Goal: Task Accomplishment & Management: Use online tool/utility

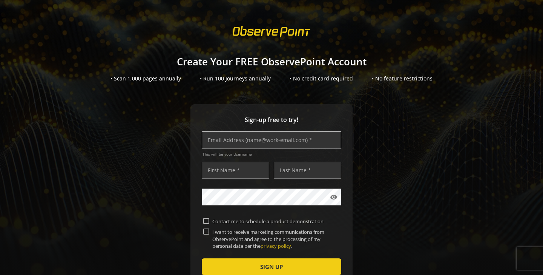
click at [244, 143] on input "text" at bounding box center [272, 139] width 140 height 17
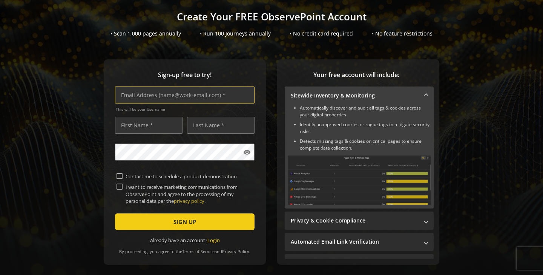
scroll to position [74, 0]
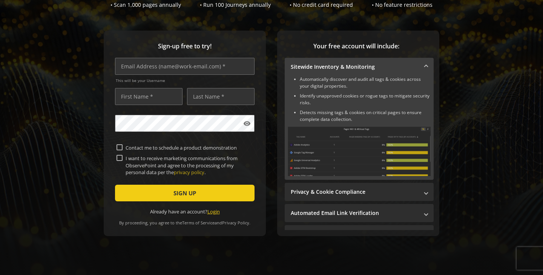
click at [215, 213] on link "Login" at bounding box center [214, 211] width 12 height 7
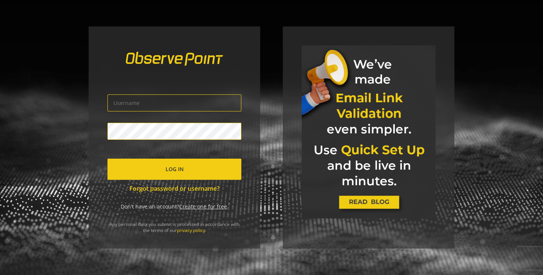
click at [193, 206] on link "Create one for free" at bounding box center [203, 206] width 48 height 7
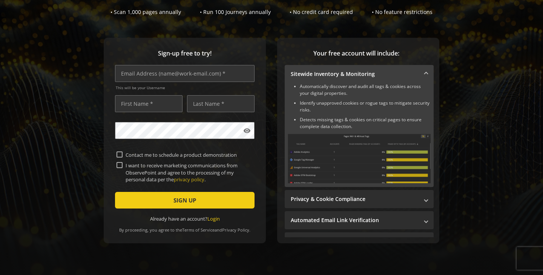
scroll to position [68, 0]
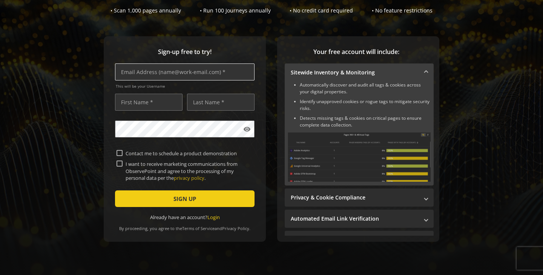
click at [138, 72] on input "text" at bounding box center [185, 71] width 140 height 17
type input "[PERSON_NAME][EMAIL_ADDRESS][DOMAIN_NAME]"
type input "[PERSON_NAME]"
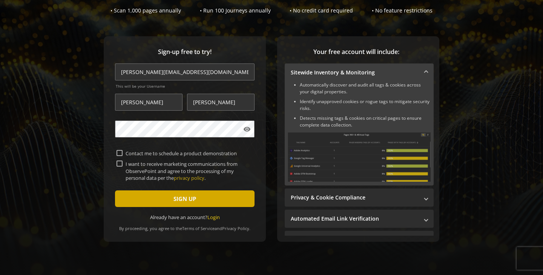
click at [143, 197] on span "submit" at bounding box center [185, 198] width 140 height 18
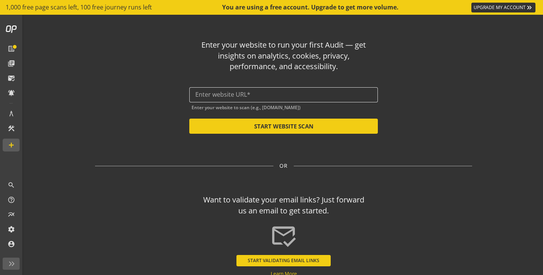
click at [248, 94] on input "text" at bounding box center [283, 94] width 177 height 7
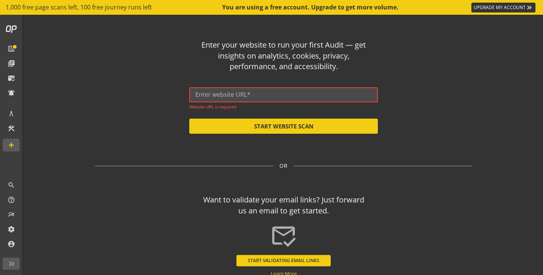
paste input "[URL][DOMAIN_NAME]"
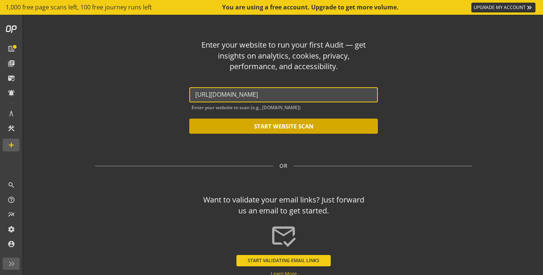
type input "[URL][DOMAIN_NAME]"
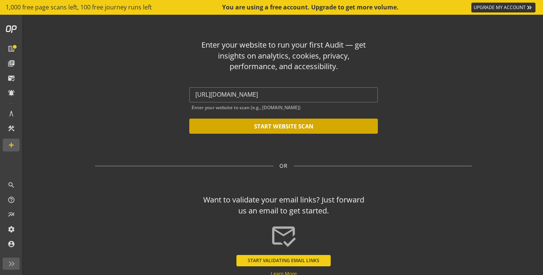
click at [235, 128] on button "START WEBSITE SCAN" at bounding box center [283, 126] width 189 height 15
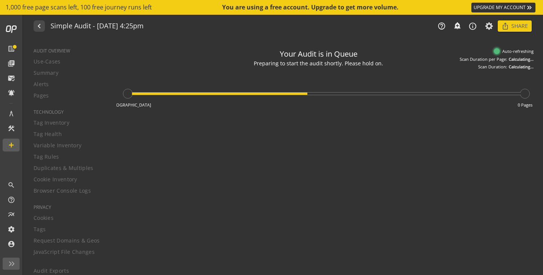
type textarea "Notes can include: -a description of what this audit is validating -changes in …"
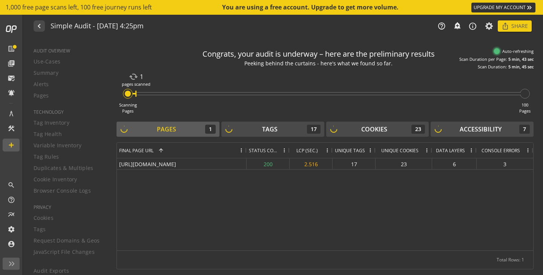
click at [194, 129] on div "Pages 1" at bounding box center [167, 129] width 95 height 9
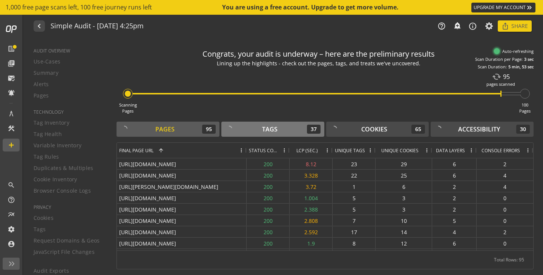
click at [264, 136] on button "Tags 37" at bounding box center [273, 129] width 103 height 15
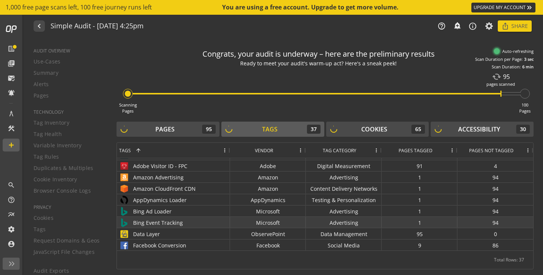
scroll to position [83, 0]
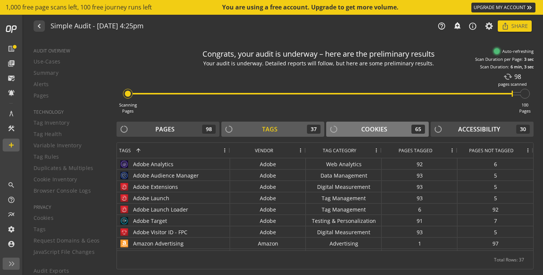
click at [360, 127] on div "Cookies 65" at bounding box center [377, 129] width 95 height 9
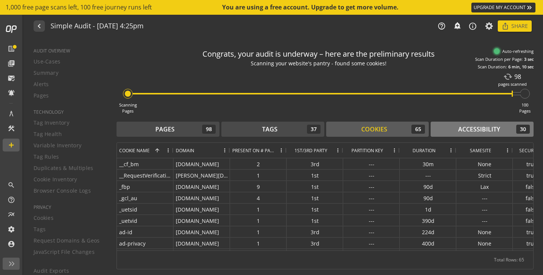
click at [483, 133] on div "Accessibility" at bounding box center [480, 129] width 42 height 9
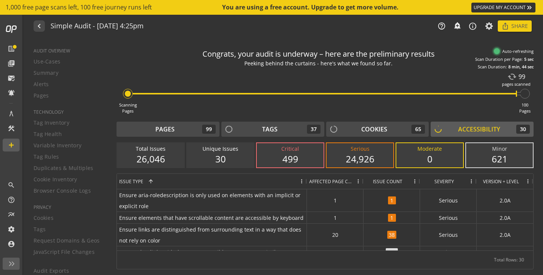
click at [305, 152] on div "Critical" at bounding box center [291, 149] width 52 height 8
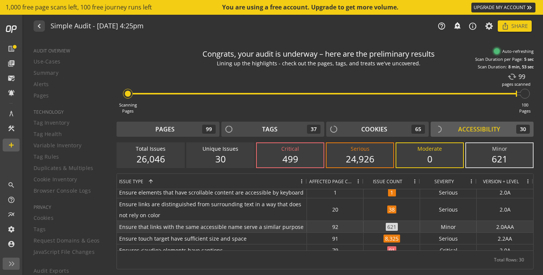
scroll to position [29, 0]
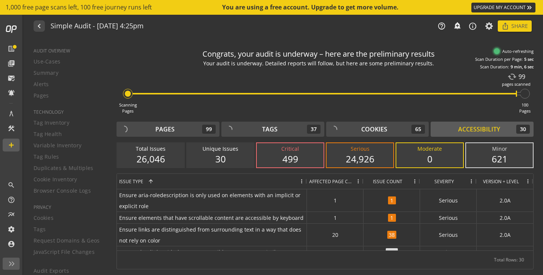
click at [485, 157] on div "621" at bounding box center [500, 158] width 52 height 13
click at [362, 162] on div "24,926" at bounding box center [360, 158] width 52 height 13
click at [352, 157] on div "24,926" at bounding box center [360, 158] width 52 height 13
click at [299, 158] on div "499" at bounding box center [291, 158] width 52 height 13
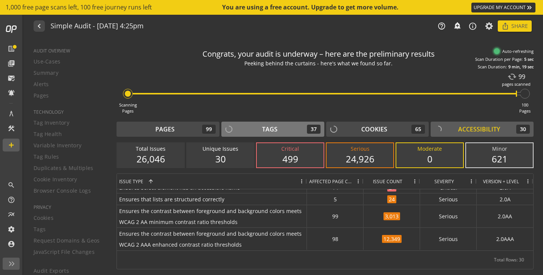
click at [282, 123] on button "Tags 37" at bounding box center [273, 129] width 103 height 15
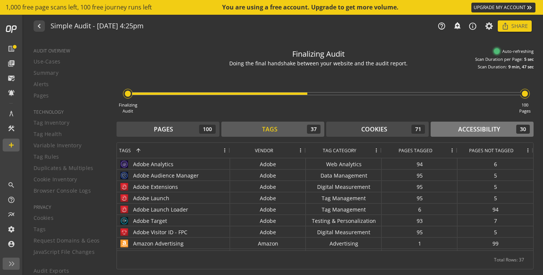
click at [471, 122] on button "Accessibility 30" at bounding box center [482, 129] width 103 height 15
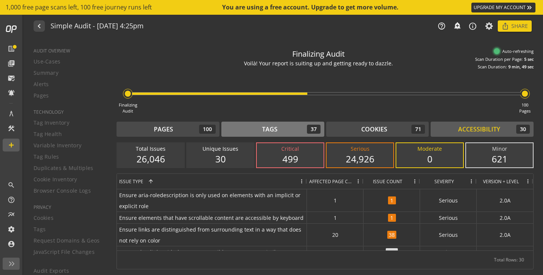
click at [270, 131] on div "Tags" at bounding box center [269, 129] width 15 height 9
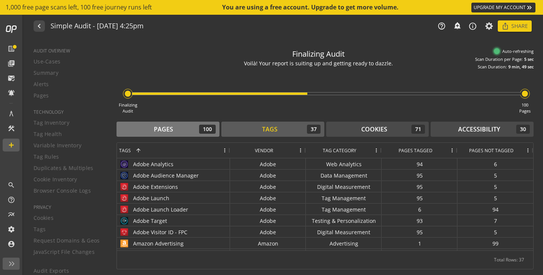
click at [166, 133] on div "Pages" at bounding box center [163, 129] width 19 height 9
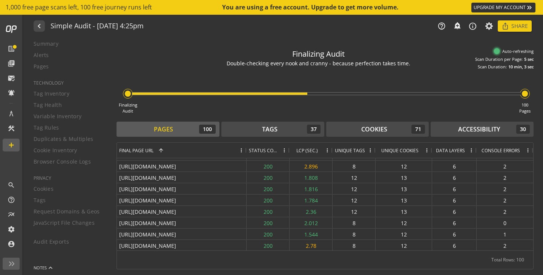
click at [59, 151] on div "AUDIT OVERVIEW Use-Cases Summary Alerts Pages TECHNOLOGY Tag Inventory Tag Heal…" at bounding box center [65, 157] width 83 height 236
click at [43, 95] on div "AUDIT OVERVIEW Use-Cases Summary Alerts Pages TECHNOLOGY Tag Inventory Tag Heal…" at bounding box center [65, 157] width 83 height 236
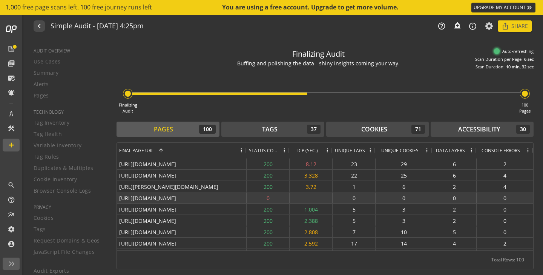
click at [194, 200] on div "[URL][DOMAIN_NAME]" at bounding box center [182, 197] width 130 height 11
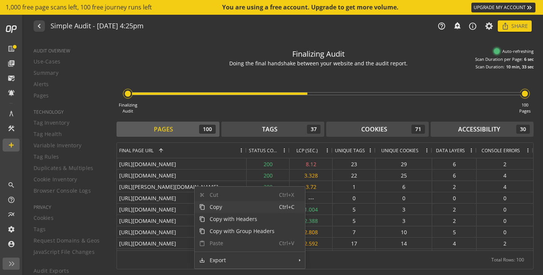
click at [205, 206] on span "Context Menu" at bounding box center [202, 207] width 6 height 6
